Goal: Task Accomplishment & Management: Manage account settings

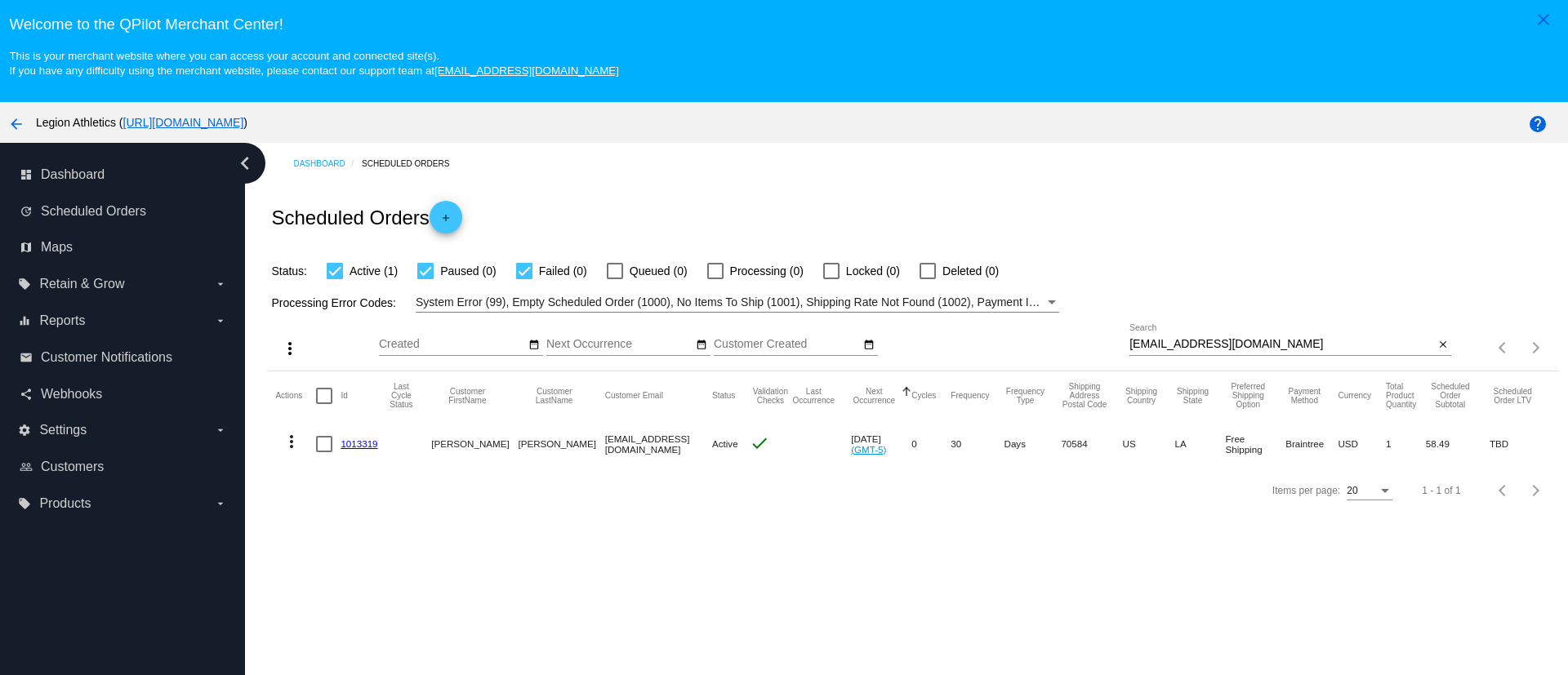
click at [1185, 346] on input "[EMAIL_ADDRESS][DOMAIN_NAME]" at bounding box center [1282, 344] width 305 height 13
paste input "[PERSON_NAME]"
type input "[PERSON_NAME][EMAIL_ADDRESS][DOMAIN_NAME]"
click at [287, 443] on mat-icon "more_vert" at bounding box center [291, 442] width 19 height 19
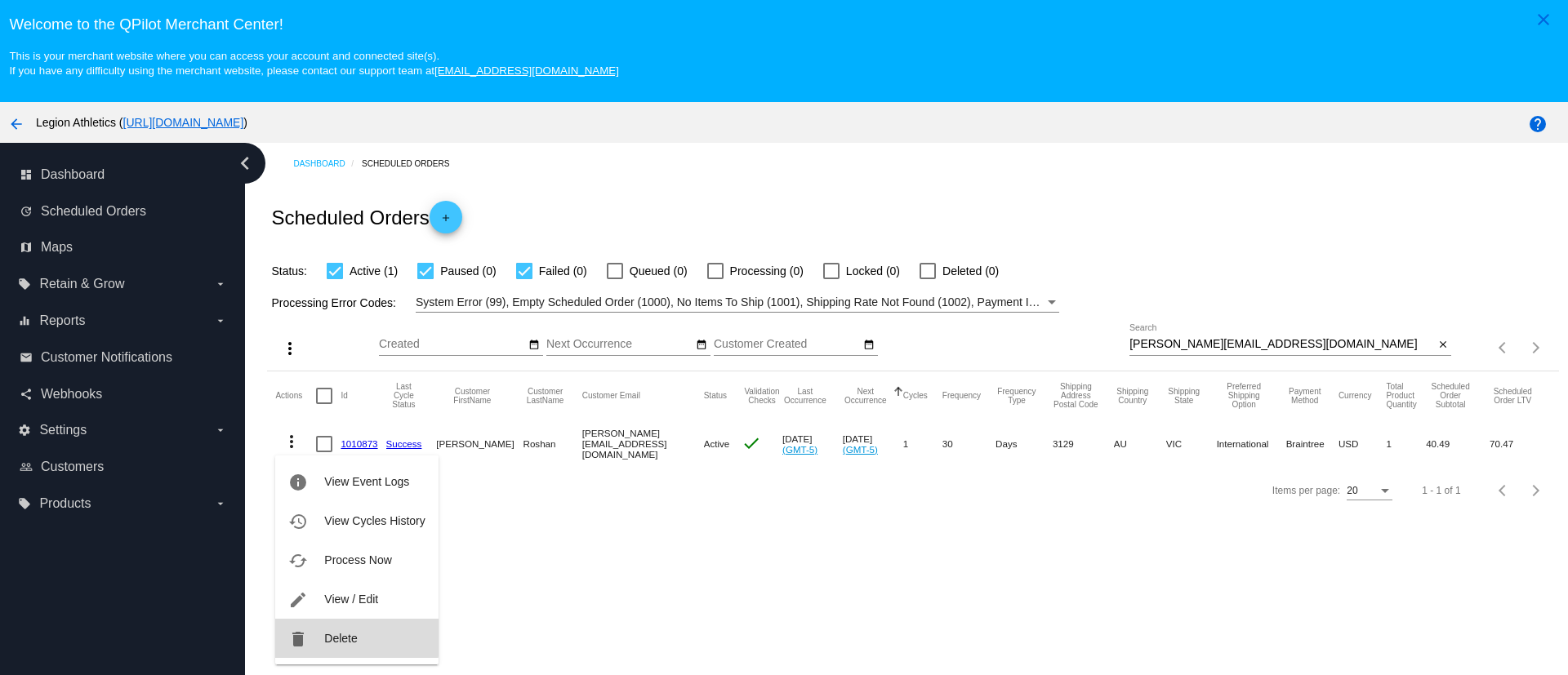
click at [343, 635] on span "Delete" at bounding box center [341, 638] width 33 height 13
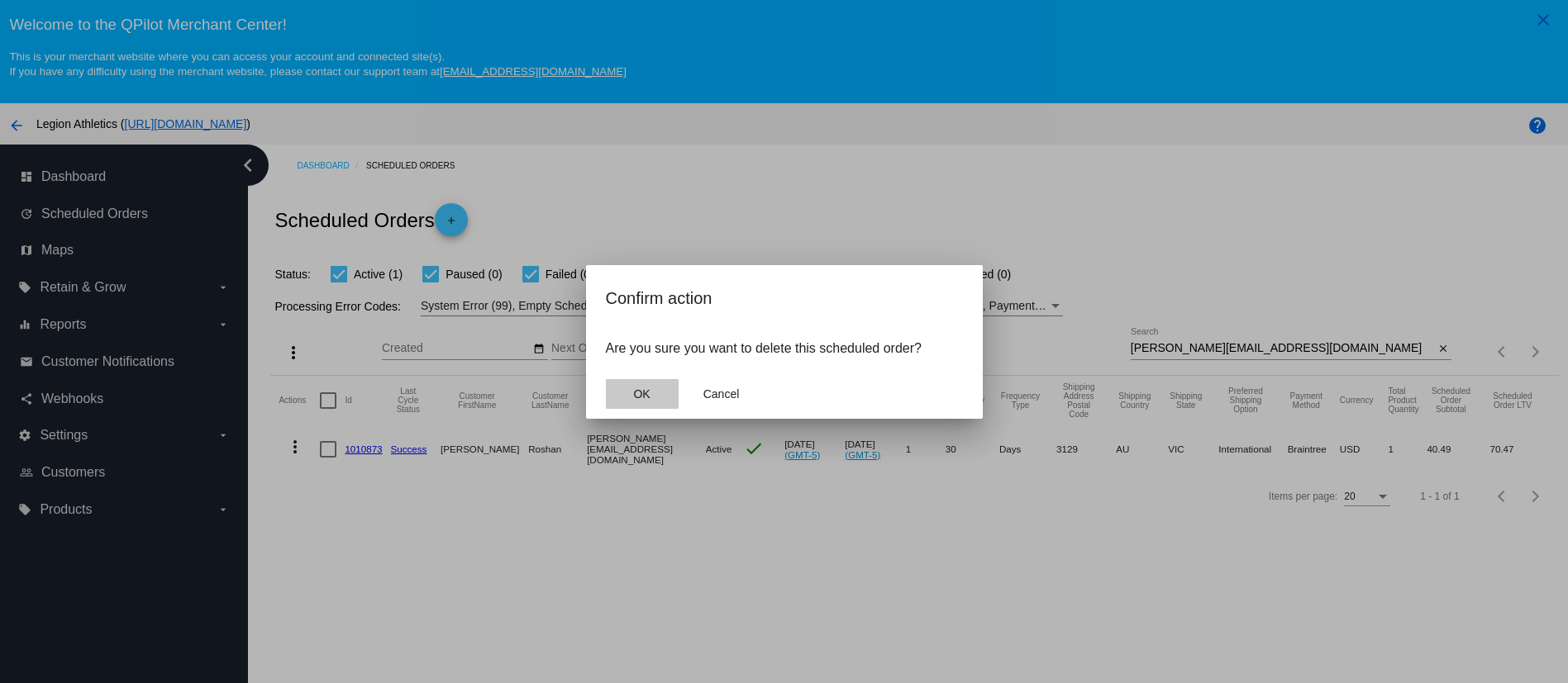
click at [635, 393] on span "OK" at bounding box center [641, 393] width 17 height 13
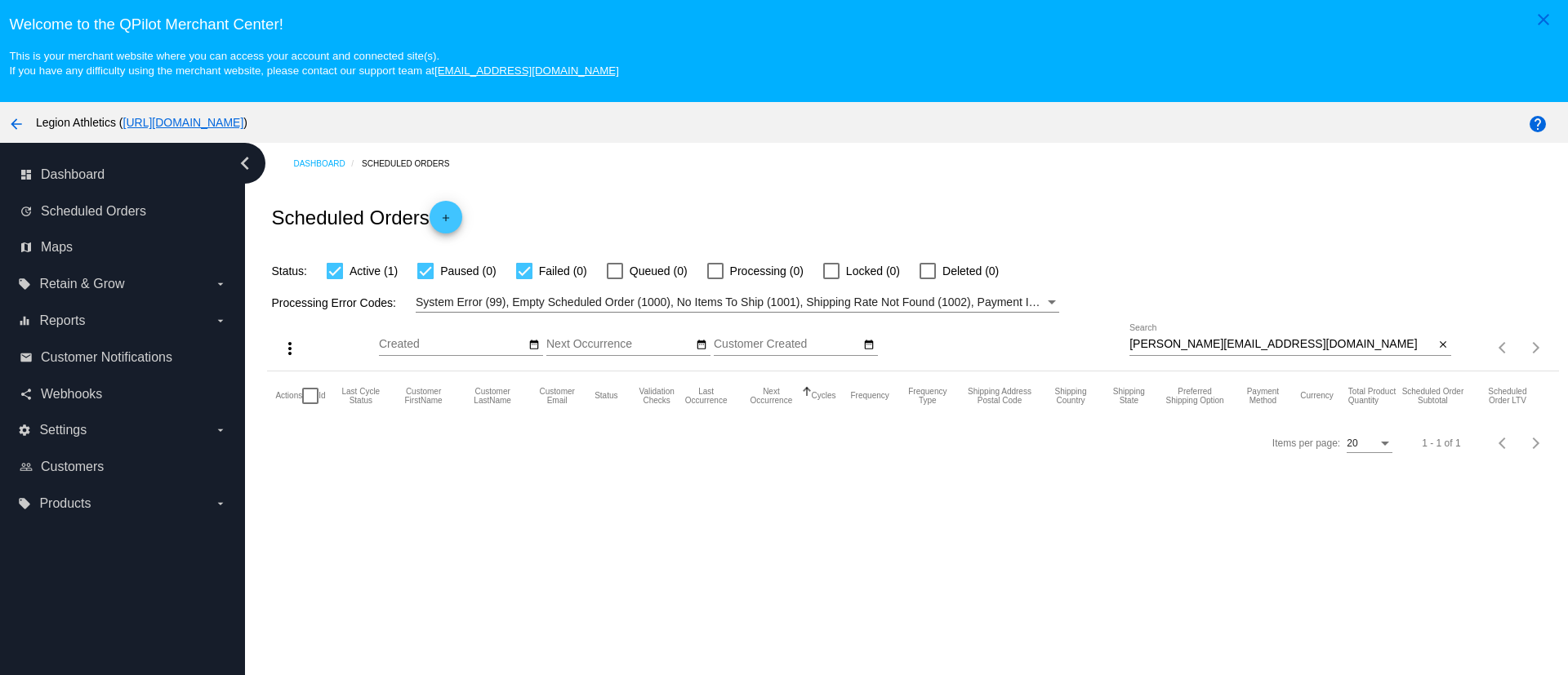
click at [1186, 339] on input "[PERSON_NAME][EMAIL_ADDRESS][DOMAIN_NAME]" at bounding box center [1282, 344] width 305 height 13
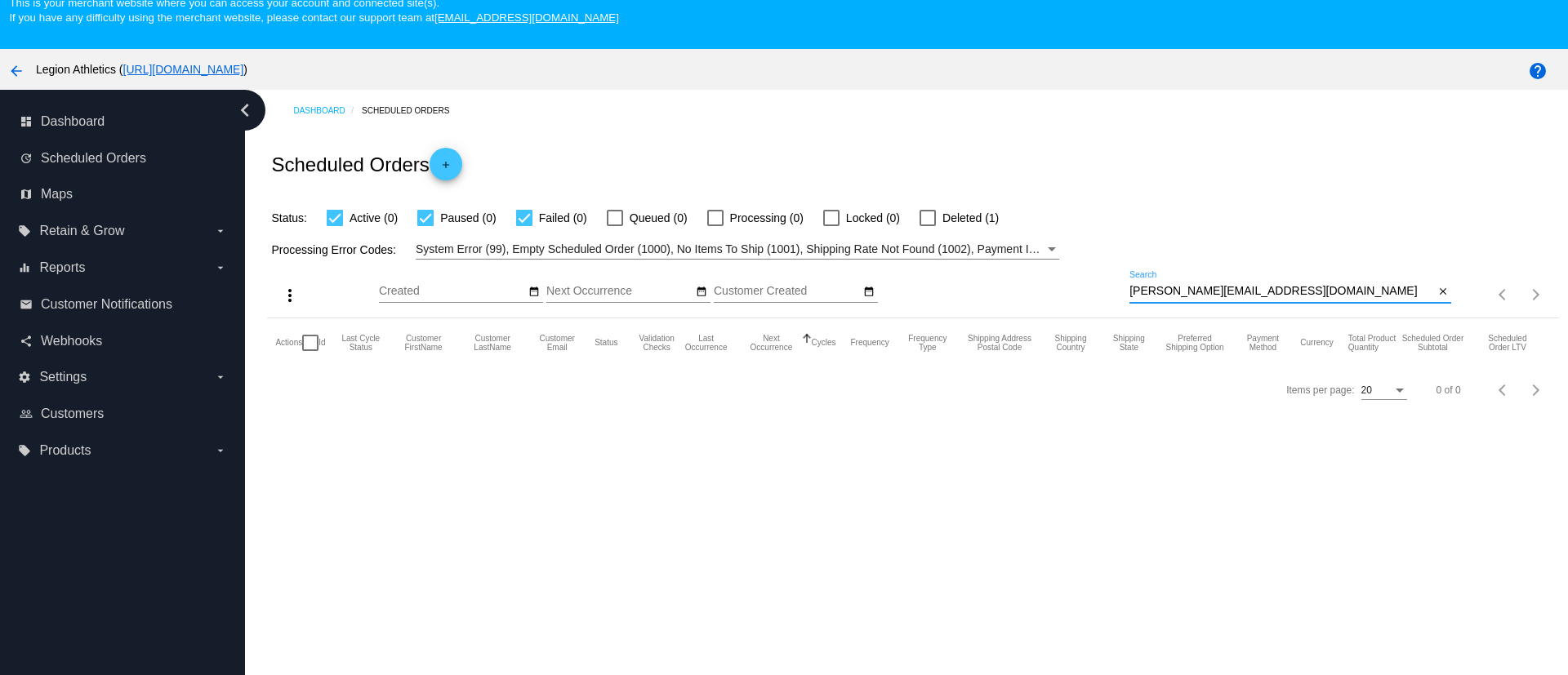
scroll to position [102, 0]
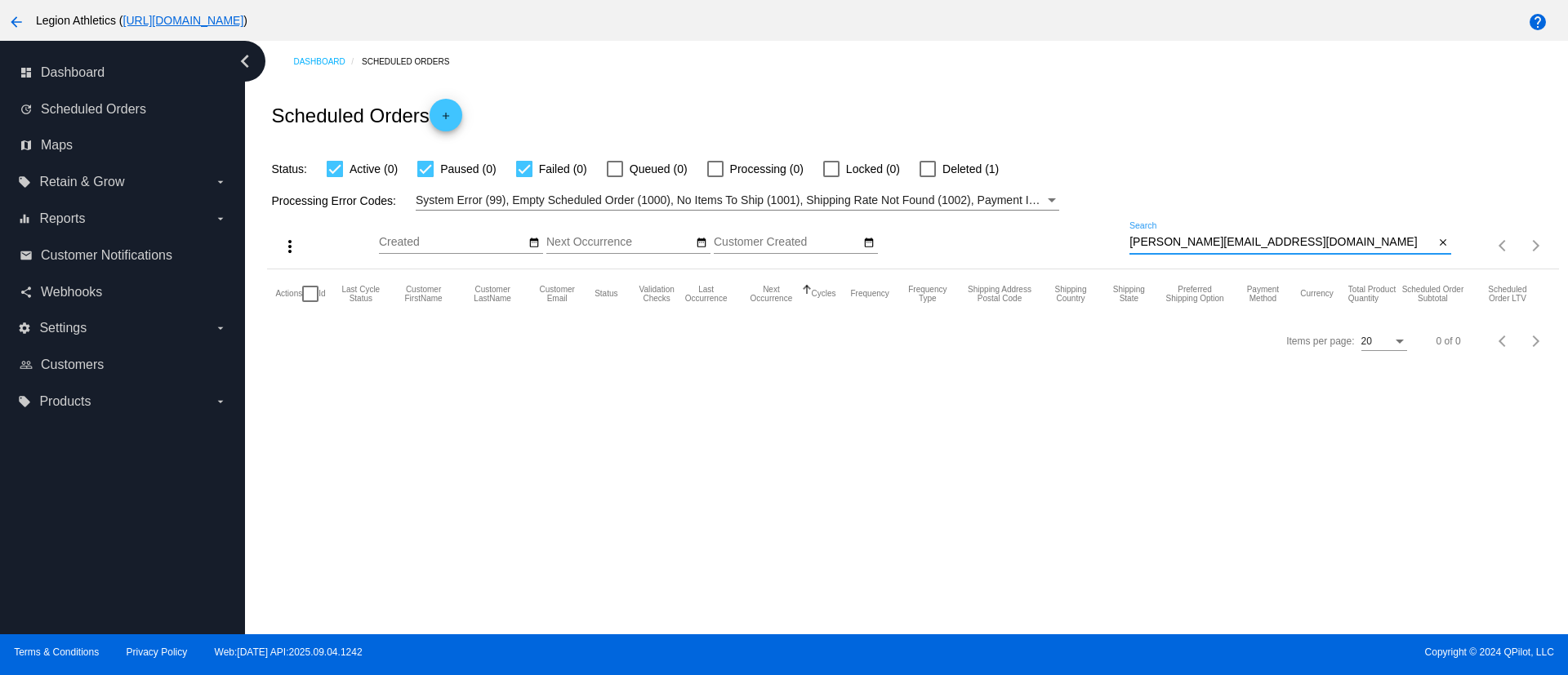
click at [1175, 232] on div "[PERSON_NAME][EMAIL_ADDRESS][DOMAIN_NAME] Search" at bounding box center [1282, 238] width 305 height 32
click at [928, 174] on div at bounding box center [927, 169] width 17 height 17
click at [928, 177] on input "Deleted (1)" at bounding box center [927, 177] width 1 height 1
checkbox input "true"
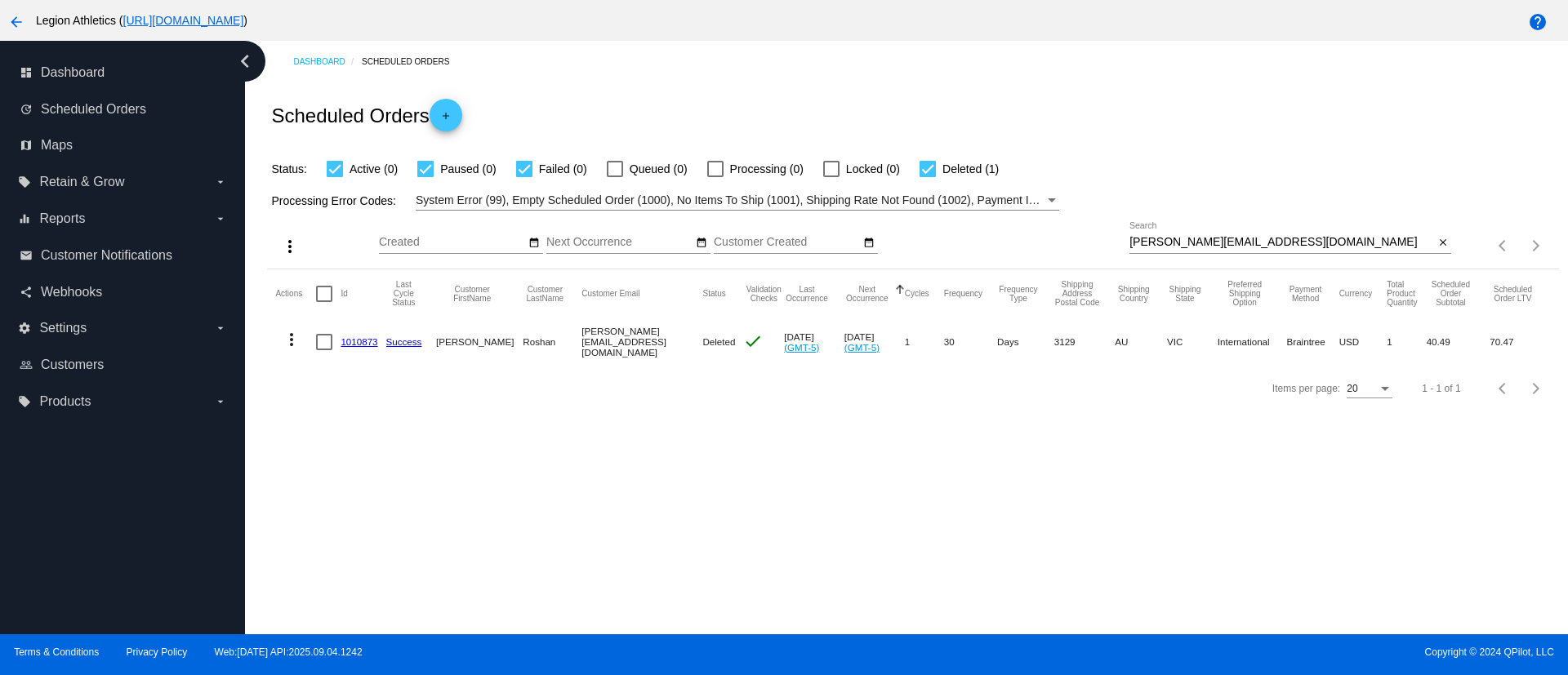
click at [352, 343] on link "1010873" at bounding box center [359, 341] width 37 height 11
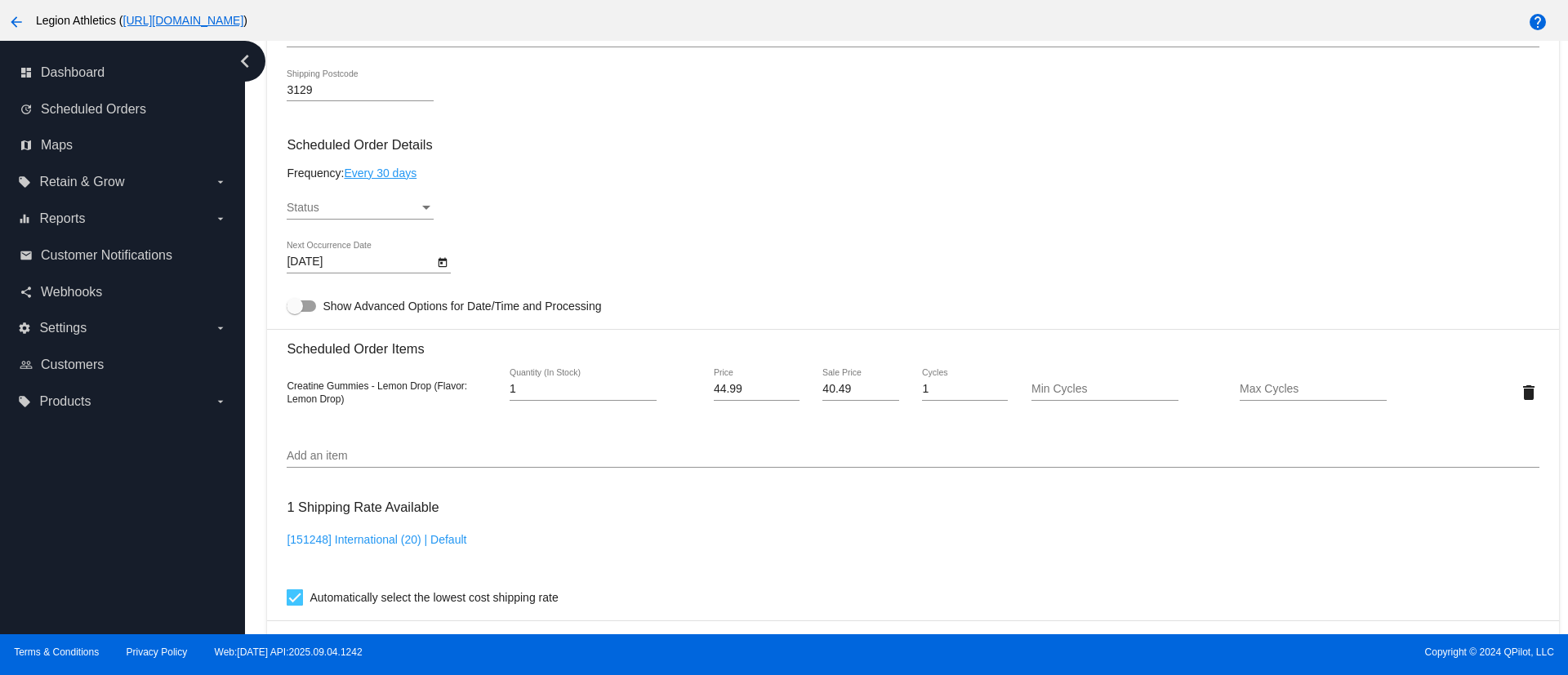
scroll to position [857, 0]
